Goal: Check status: Check status

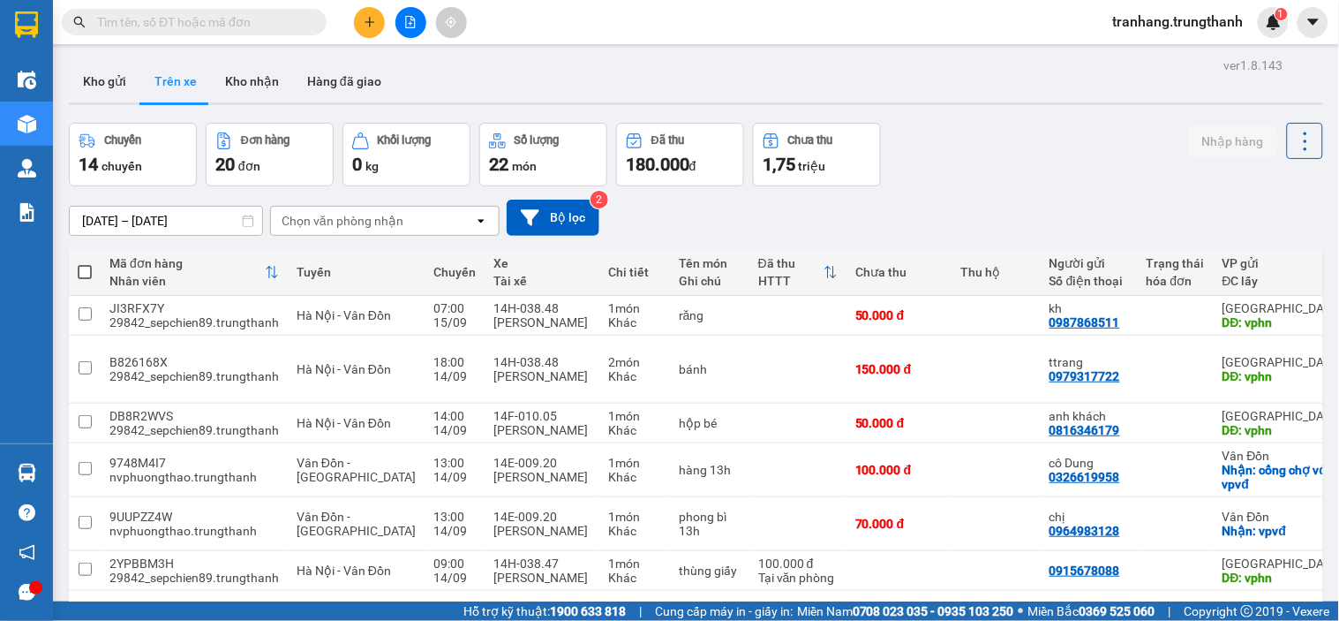
click at [103, 217] on input "[DATE] – [DATE]" at bounding box center [166, 221] width 192 height 28
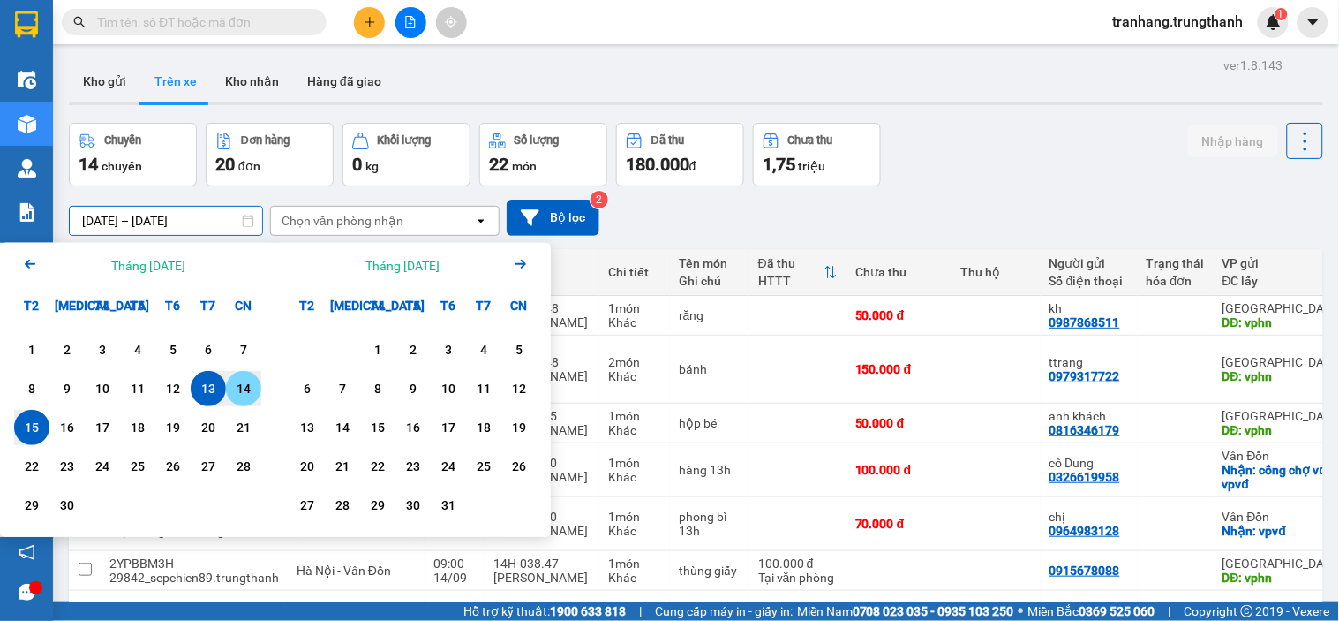
click at [245, 395] on div "14" at bounding box center [243, 388] width 25 height 21
type input "14/09/2025 – 14/09/2025"
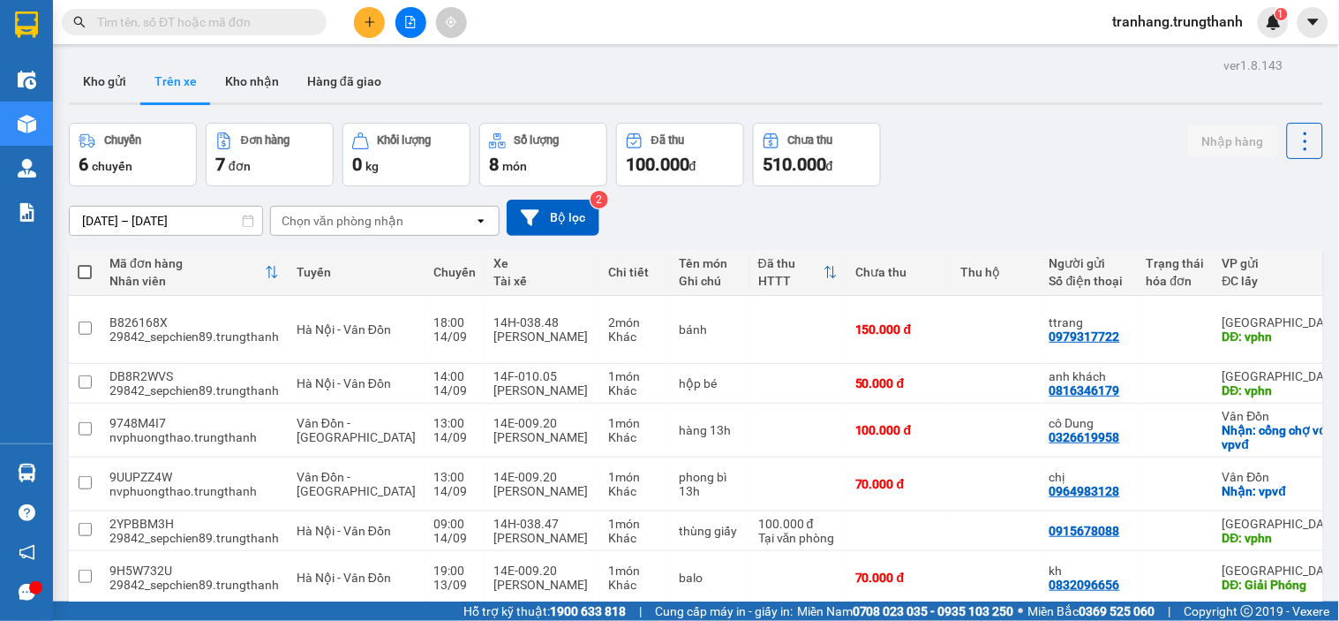
click at [122, 207] on input "[DATE] – [DATE]" at bounding box center [166, 221] width 192 height 28
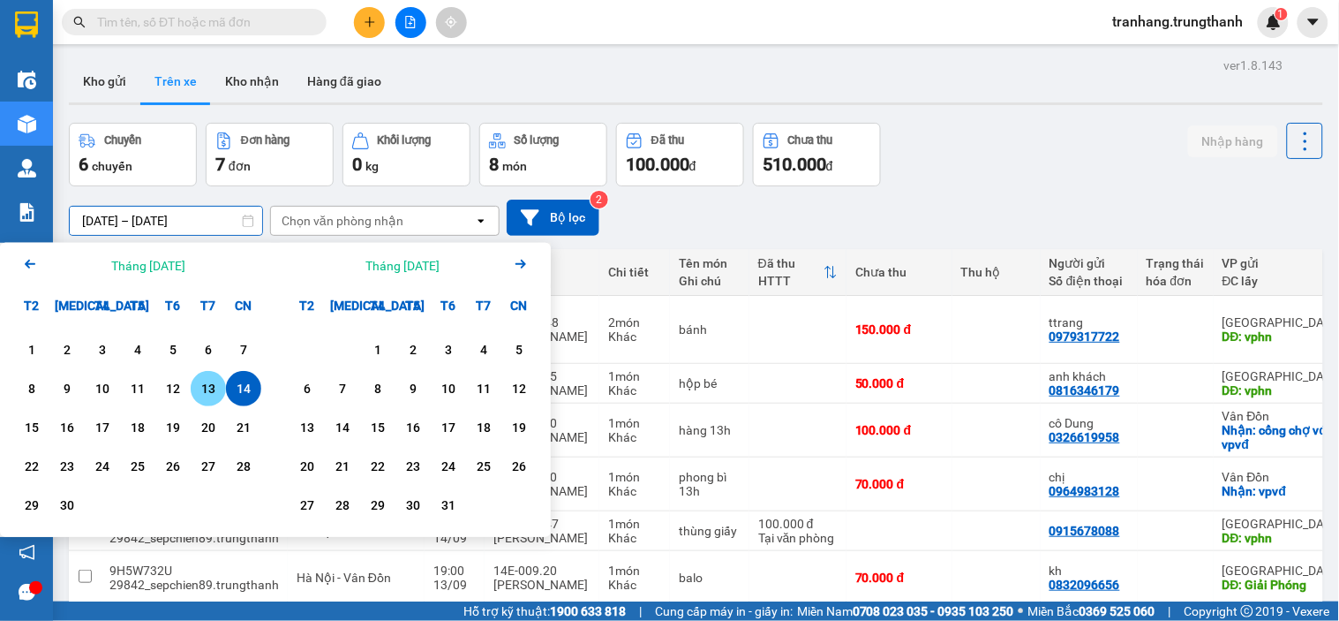
click at [217, 385] on div "13" at bounding box center [208, 388] width 25 height 21
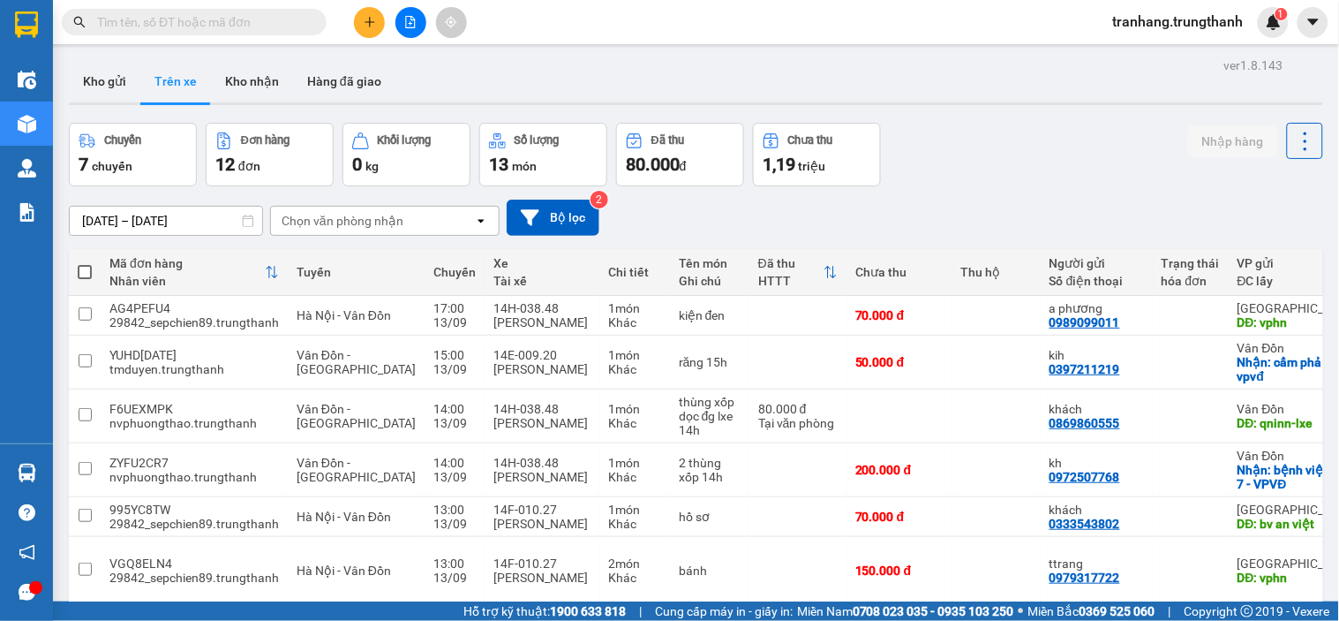
click at [107, 222] on input "13/09/2025 – 13/09/2025" at bounding box center [166, 221] width 192 height 28
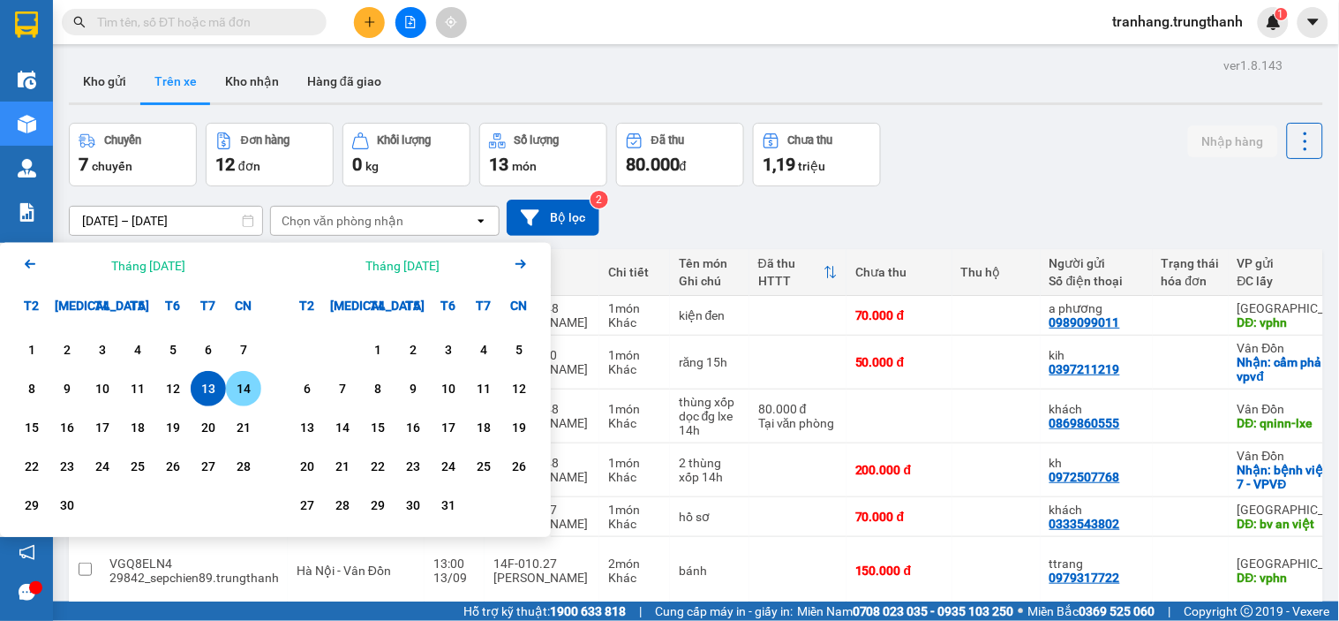
click at [245, 383] on div "14" at bounding box center [243, 388] width 25 height 21
type input "14/09/2025 – 14/09/2025"
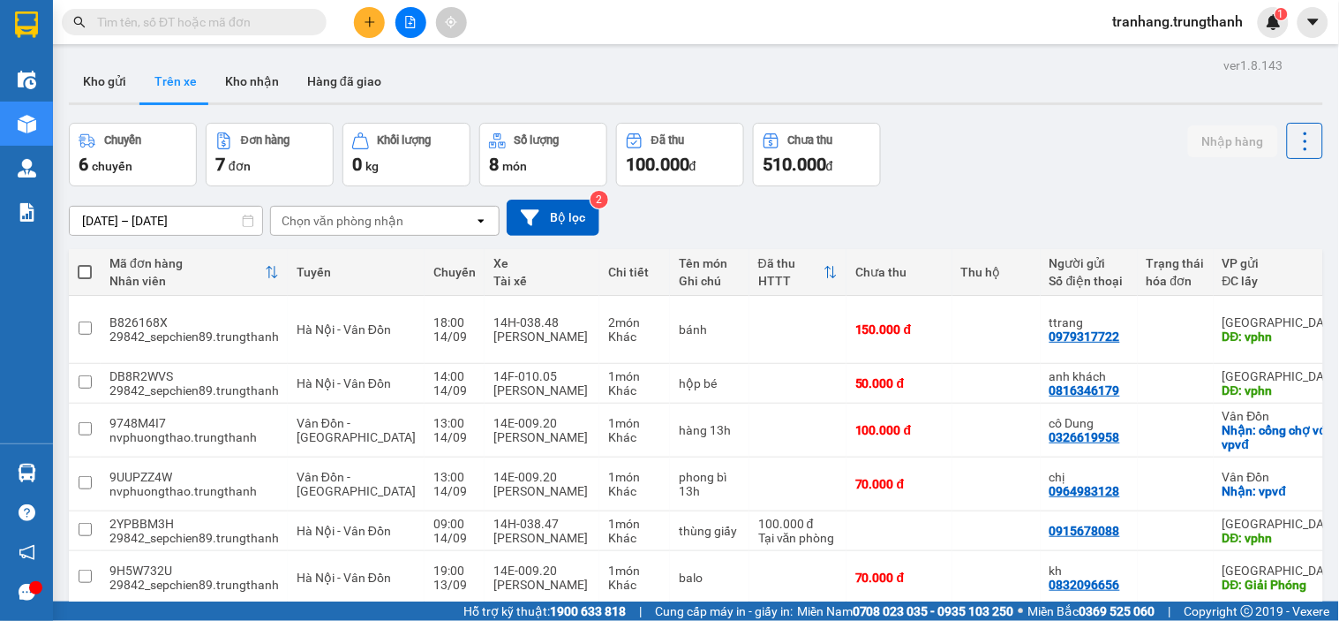
click at [116, 221] on input "14/09/2025 – 14/09/2025" at bounding box center [166, 221] width 192 height 28
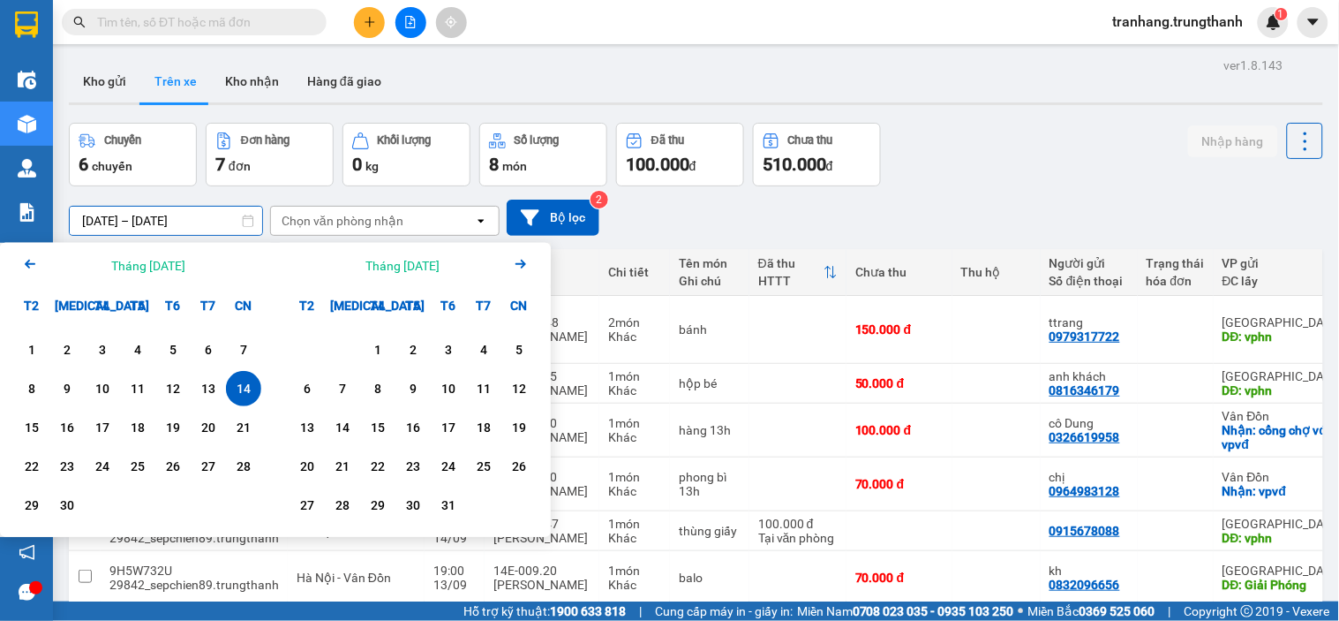
click at [239, 397] on div "14" at bounding box center [243, 388] width 25 height 21
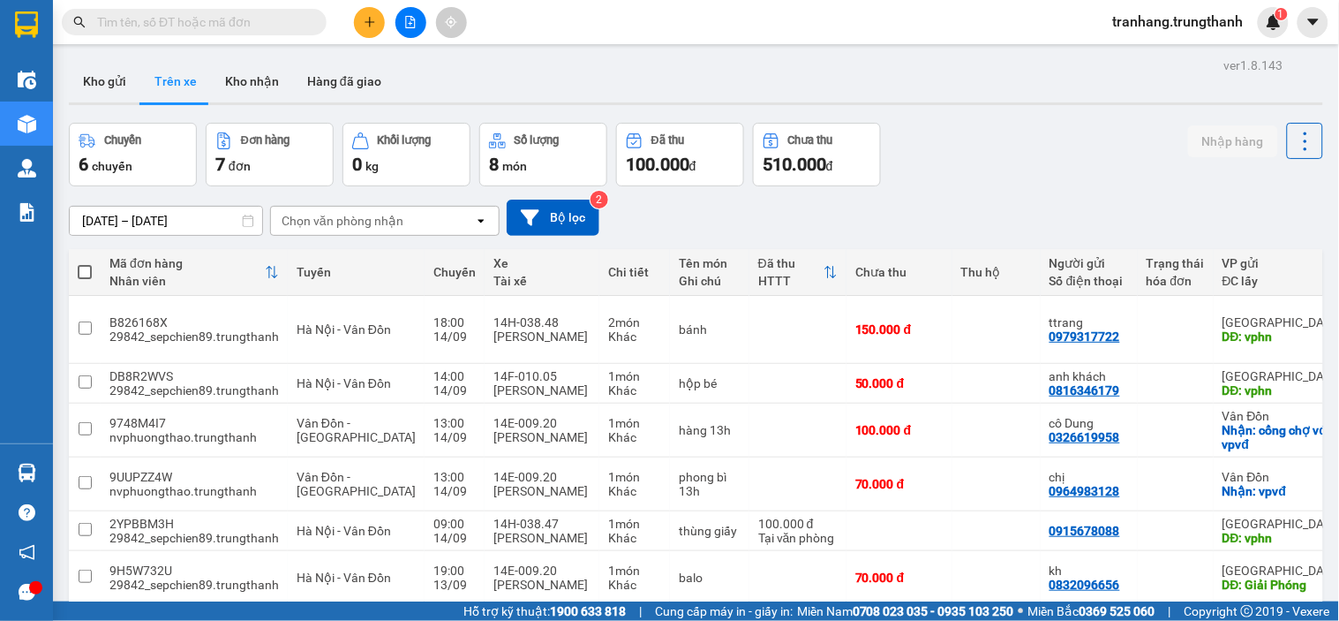
click at [131, 223] on input "14/09/2025 – 14/09/2025" at bounding box center [166, 221] width 192 height 28
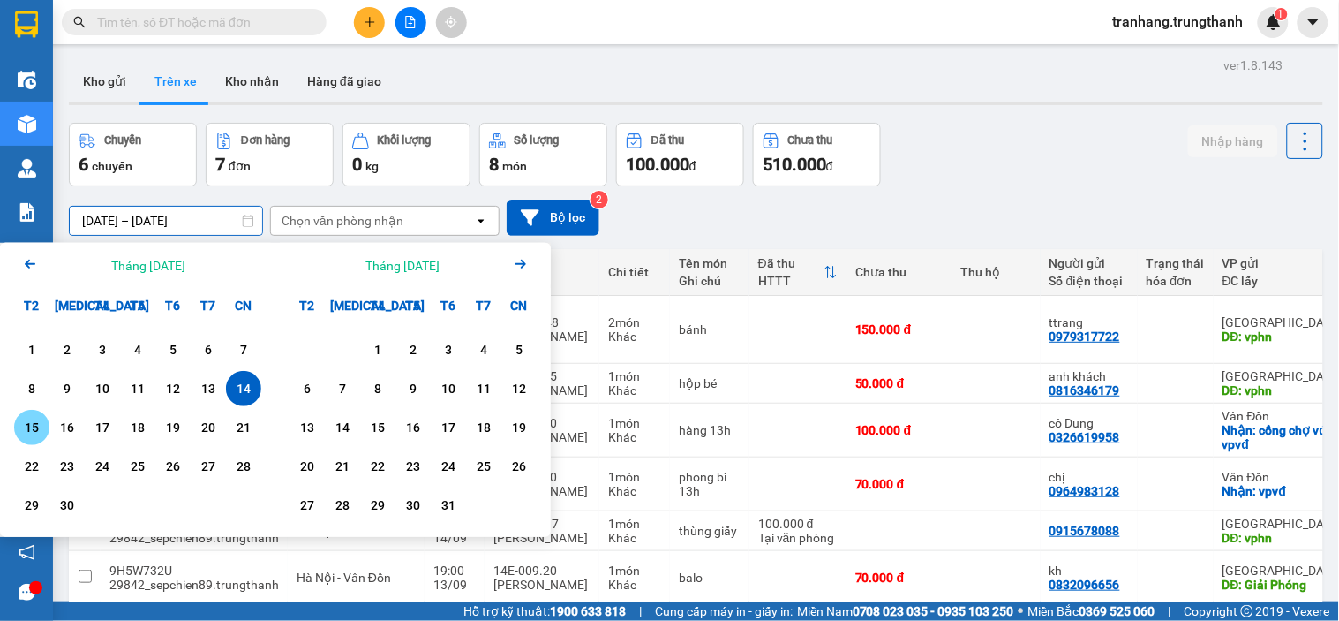
click at [16, 433] on div "15" at bounding box center [31, 427] width 35 height 35
type input "15/09/2025 – 15/09/2025"
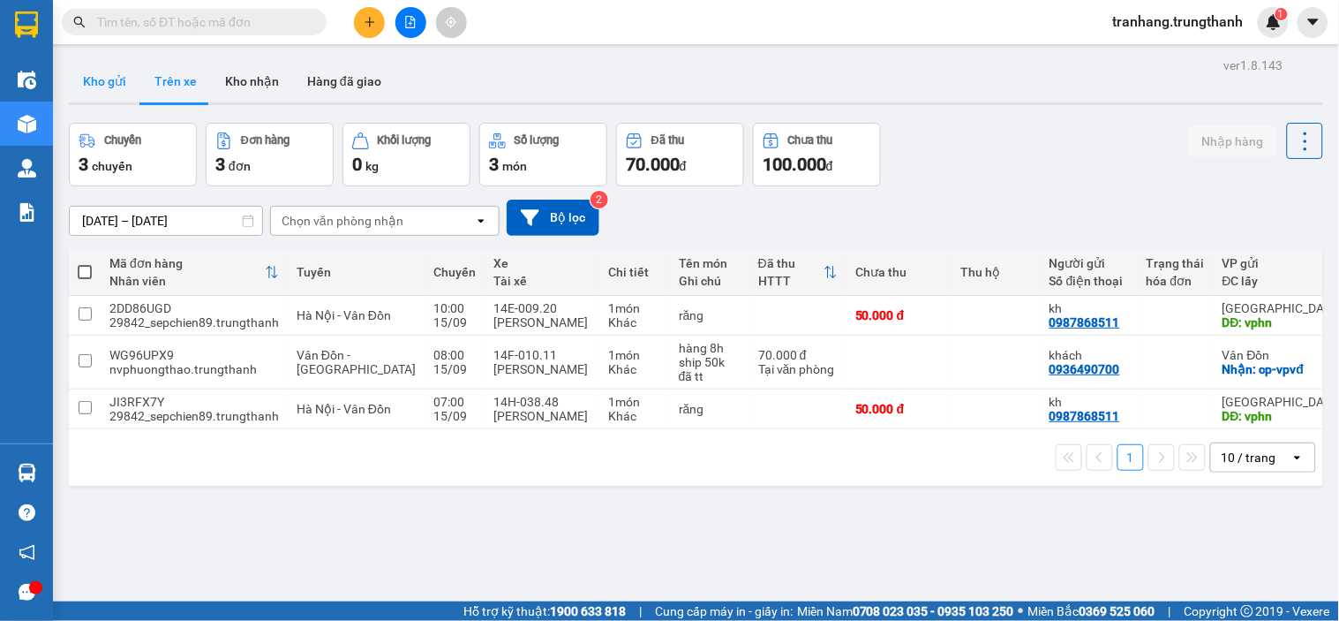
click at [97, 86] on button "Kho gửi" at bounding box center [105, 81] width 72 height 42
